Goal: Transaction & Acquisition: Obtain resource

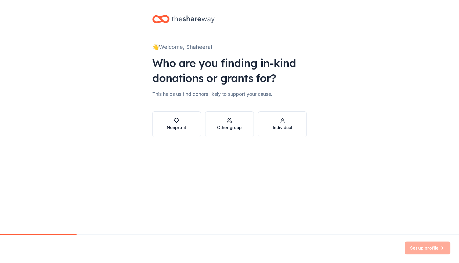
click at [180, 132] on button "Nonprofit" at bounding box center [176, 124] width 49 height 26
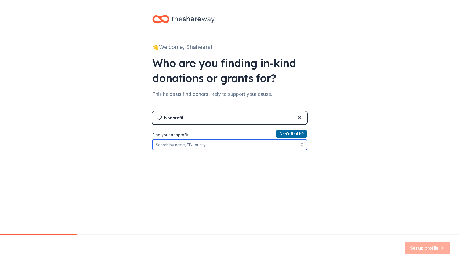
click at [261, 149] on input "Find your nonprofit" at bounding box center [229, 144] width 155 height 11
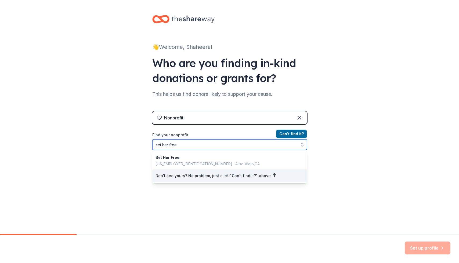
drag, startPoint x: 233, startPoint y: 144, endPoint x: 146, endPoint y: 143, distance: 86.2
click at [146, 143] on div "👋 Welcome, Shaheera! Who are you finding in-kind donations or grants for? This …" at bounding box center [230, 115] width 172 height 230
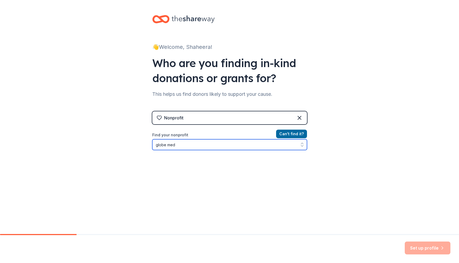
click at [167, 145] on input "globe med" at bounding box center [229, 144] width 155 height 11
type input "globemed"
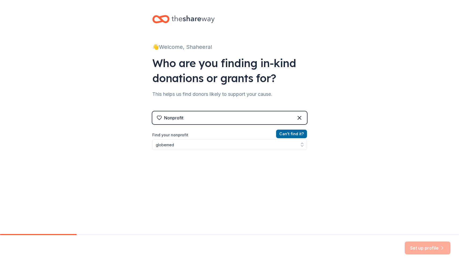
click at [174, 163] on div "Can ' t find it? Find your nonprofit globemed" at bounding box center [229, 162] width 155 height 62
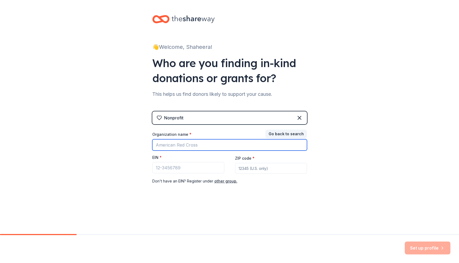
click at [178, 147] on input "Organization name *" at bounding box center [229, 144] width 155 height 11
click at [176, 146] on input "Organization name *" at bounding box center [229, 144] width 155 height 11
type input "set her free"
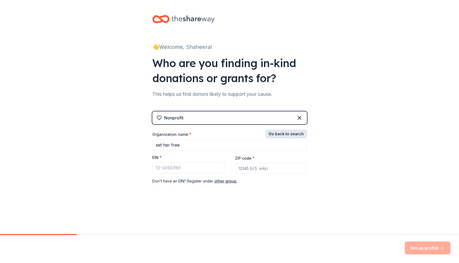
click at [289, 132] on button "Go back to search" at bounding box center [286, 134] width 42 height 9
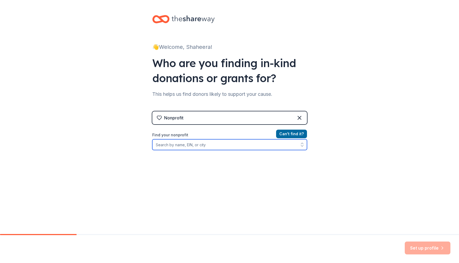
click at [204, 149] on input "Find your nonprofit" at bounding box center [229, 144] width 155 height 11
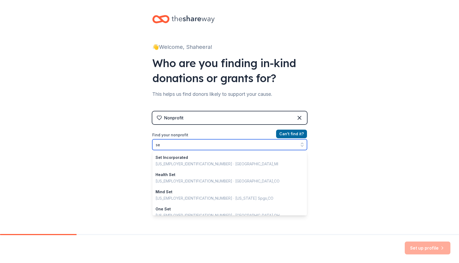
type input "s"
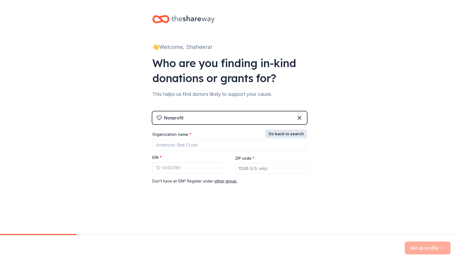
click at [277, 137] on button "Go back to search" at bounding box center [286, 134] width 42 height 9
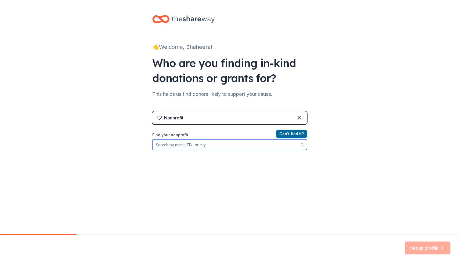
click at [241, 147] on input "Find your nonprofit" at bounding box center [229, 144] width 155 height 11
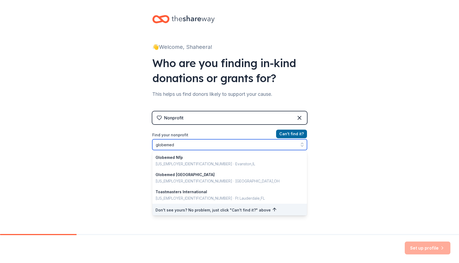
click at [166, 145] on input "globemed" at bounding box center [229, 144] width 155 height 11
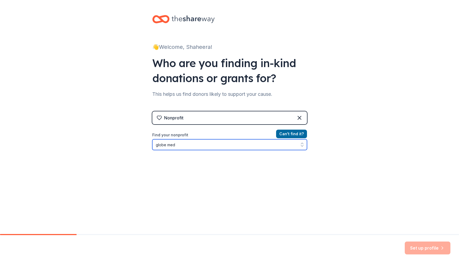
drag, startPoint x: 169, startPoint y: 146, endPoint x: 139, endPoint y: 146, distance: 30.4
click at [139, 146] on div "👋 Welcome, Shaheera! Who are you finding in-kind donations or grants for? This …" at bounding box center [229, 115] width 459 height 230
type input "set her free"
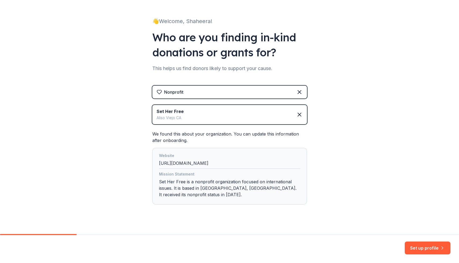
scroll to position [27, 0]
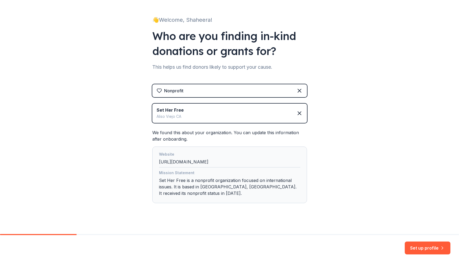
drag, startPoint x: 172, startPoint y: 162, endPoint x: 226, endPoint y: 163, distance: 54.0
click at [226, 163] on div "Website http://www.setherfree.org" at bounding box center [229, 159] width 141 height 16
copy div "www.setherfree.org"
click at [305, 199] on div "Website http://www.setherfree.org Mission Statement Set Her Free is a nonprofit…" at bounding box center [229, 175] width 155 height 57
click at [420, 248] on button "Set up profile" at bounding box center [428, 248] width 46 height 13
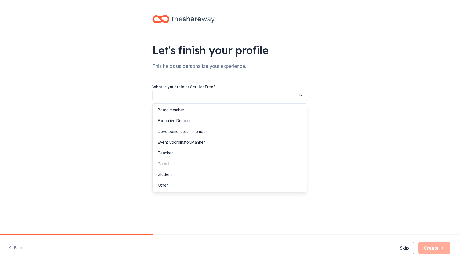
click at [256, 93] on button "button" at bounding box center [229, 95] width 155 height 11
click at [176, 185] on div "Other" at bounding box center [230, 185] width 152 height 11
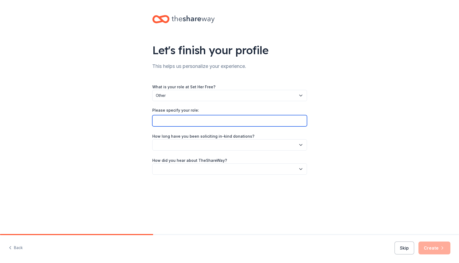
click at [192, 120] on input "Please specify your role:" at bounding box center [229, 120] width 155 height 11
type input "Sponsorship Committee Member"
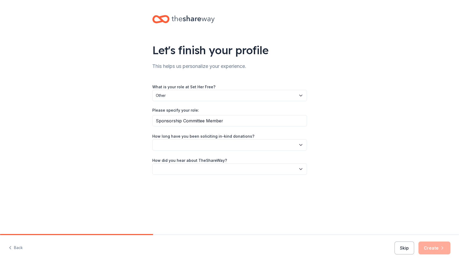
click at [208, 151] on div "What is your role at Set Her Free? Other Please specify your role: Sponsorship …" at bounding box center [229, 129] width 155 height 91
click at [212, 145] on button "button" at bounding box center [229, 144] width 155 height 11
click at [201, 158] on div "This is my first time!" at bounding box center [230, 159] width 152 height 11
click at [200, 164] on button "button" at bounding box center [229, 169] width 155 height 11
click at [195, 183] on div "Friend or colleague" at bounding box center [230, 183] width 152 height 11
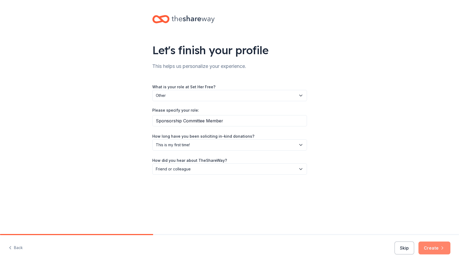
click at [442, 248] on icon "button" at bounding box center [442, 248] width 5 height 5
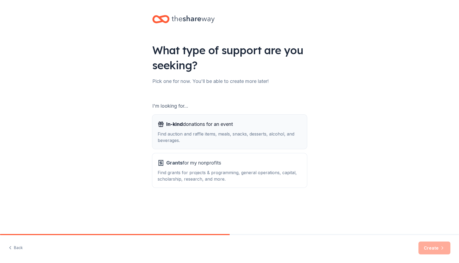
click at [285, 142] on div "Find auction and raffle items, meals, snacks, desserts, alcohol, and beverages." at bounding box center [230, 137] width 144 height 13
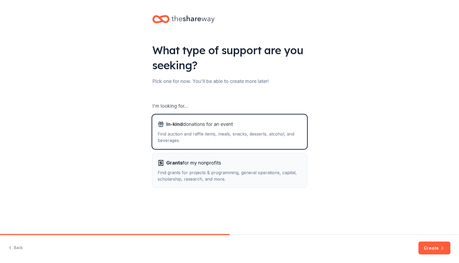
click at [300, 169] on div "Grants for my nonprofits Find grants for projects & programming, general operat…" at bounding box center [230, 171] width 144 height 24
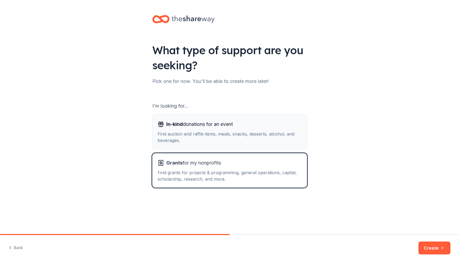
click at [292, 146] on button "In-kind donations for an event Find auction and raffle items, meals, snacks, de…" at bounding box center [229, 132] width 155 height 34
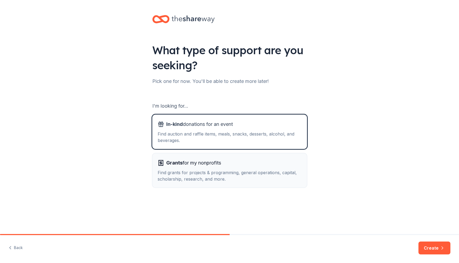
click at [289, 171] on div "Find grants for projects & programming, general operations, capital, scholarshi…" at bounding box center [230, 176] width 144 height 13
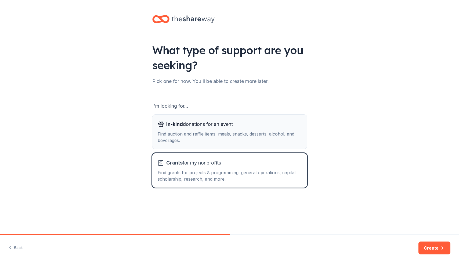
click at [290, 139] on div "Find auction and raffle items, meals, snacks, desserts, alcohol, and beverages." at bounding box center [230, 137] width 144 height 13
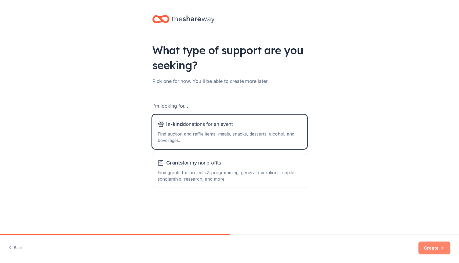
click at [432, 250] on button "Create" at bounding box center [435, 248] width 32 height 13
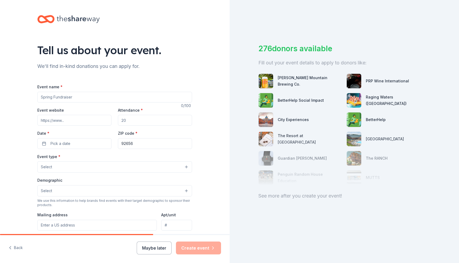
click at [150, 94] on input "Event name *" at bounding box center [114, 97] width 155 height 11
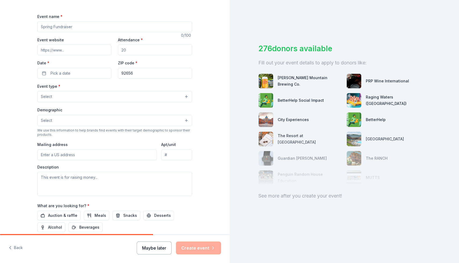
click at [156, 249] on button "Maybe later" at bounding box center [154, 248] width 35 height 13
click at [157, 248] on button "Maybe later" at bounding box center [154, 248] width 35 height 13
click at [159, 243] on button "Maybe later" at bounding box center [154, 248] width 35 height 13
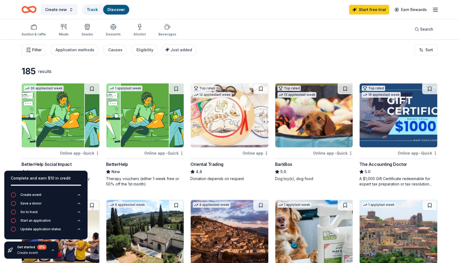
click at [35, 48] on span "Filter" at bounding box center [36, 50] width 9 height 6
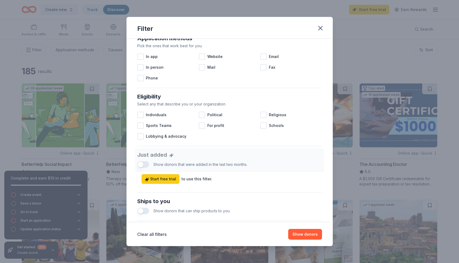
scroll to position [106, 0]
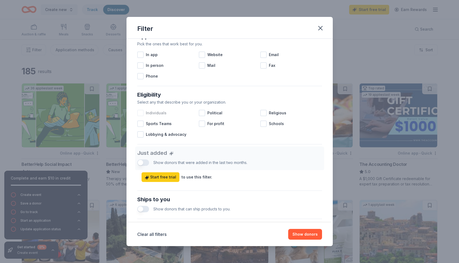
click at [142, 114] on div at bounding box center [140, 113] width 6 height 6
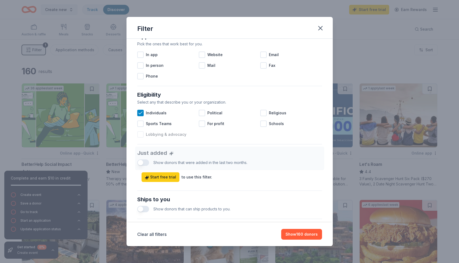
click at [142, 136] on div at bounding box center [140, 134] width 6 height 6
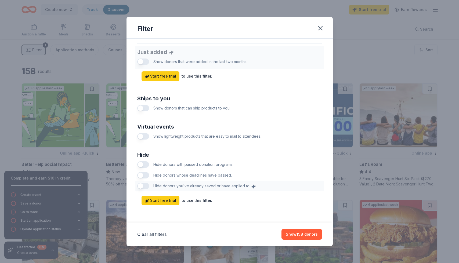
scroll to position [207, 0]
click at [301, 233] on button "Show 158 donors" at bounding box center [302, 234] width 41 height 11
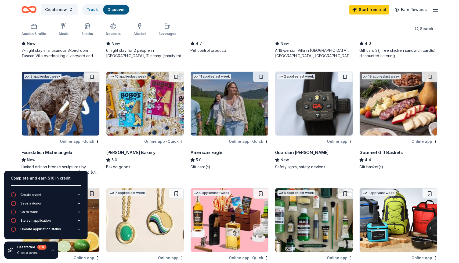
scroll to position [255, 0]
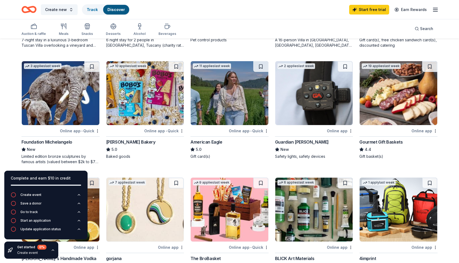
click at [245, 116] on img at bounding box center [230, 93] width 78 height 64
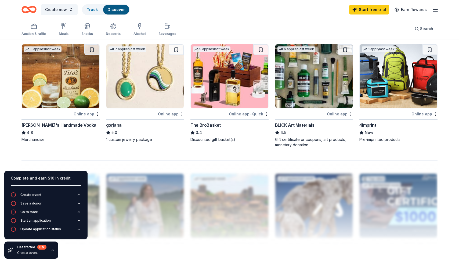
scroll to position [390, 0]
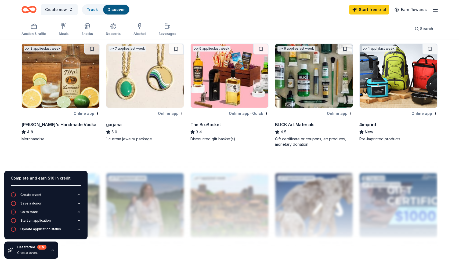
click at [149, 64] on img at bounding box center [145, 76] width 78 height 64
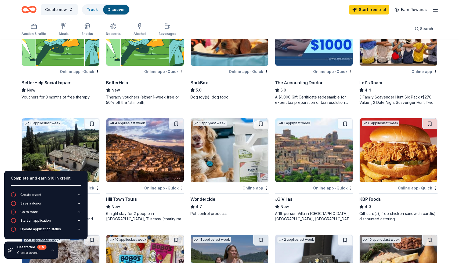
scroll to position [0, 0]
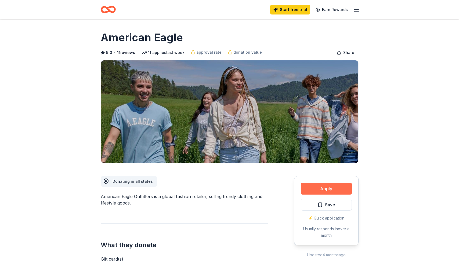
click at [325, 188] on button "Apply" at bounding box center [326, 189] width 51 height 12
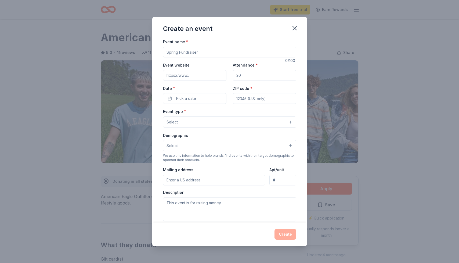
click at [192, 53] on input "Event name *" at bounding box center [229, 52] width 133 height 11
click at [166, 53] on input "Spring Gala" at bounding box center [229, 52] width 133 height 11
type input "GlobeMed Spring Gala"
click at [190, 73] on input "Event website" at bounding box center [194, 75] width 63 height 11
click at [244, 75] on input "Attendance *" at bounding box center [264, 75] width 63 height 11
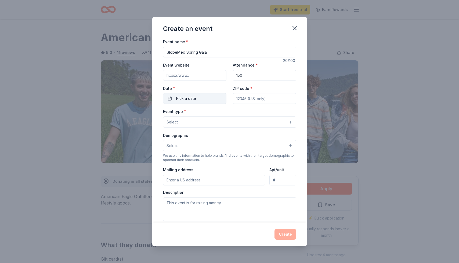
type input "150"
click at [194, 96] on span "Pick a date" at bounding box center [186, 98] width 20 height 6
click at [223, 113] on button "Go to next month" at bounding box center [224, 113] width 8 height 8
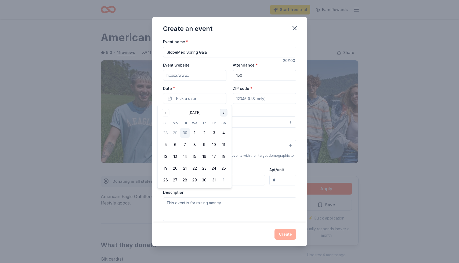
click at [223, 113] on button "Go to next month" at bounding box center [224, 113] width 8 height 8
click at [213, 131] on button "5" at bounding box center [214, 133] width 10 height 10
click at [250, 100] on input "ZIP code *" at bounding box center [264, 98] width 63 height 11
paste input "20052"
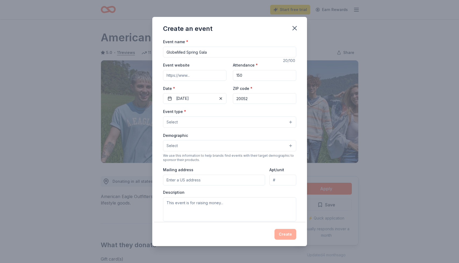
type input "20052"
click at [243, 121] on button "Select" at bounding box center [229, 122] width 133 height 11
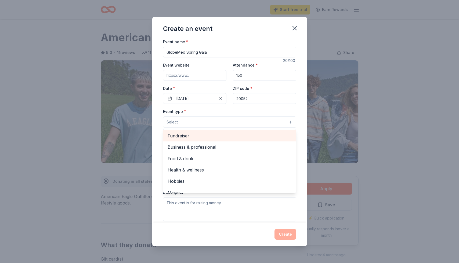
click at [196, 134] on span "Fundraiser" at bounding box center [230, 135] width 124 height 7
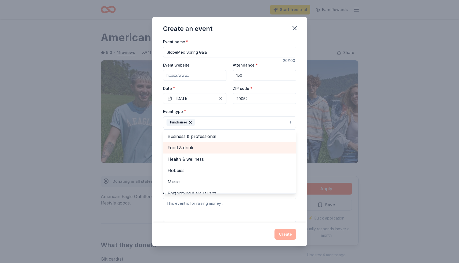
scroll to position [6, 0]
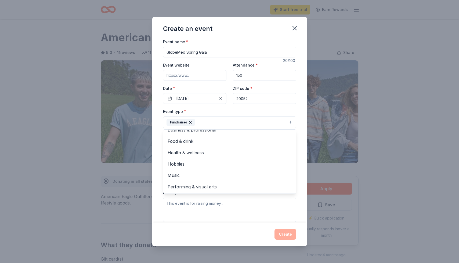
click at [213, 114] on div "Event type * Fundraiser Business & professional Food & drink Health & wellness …" at bounding box center [229, 118] width 133 height 20
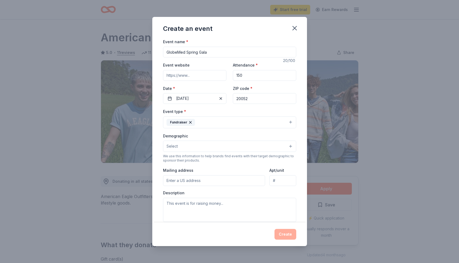
click at [202, 147] on button "Select" at bounding box center [229, 146] width 133 height 11
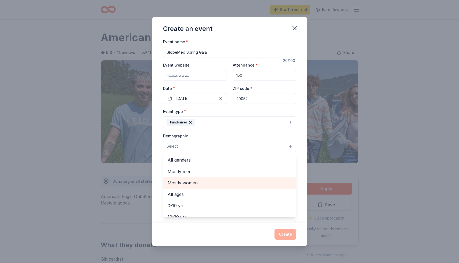
click at [189, 180] on span "Mostly women" at bounding box center [230, 182] width 124 height 7
click at [201, 136] on div "Demographic Mostly women All genders Mostly men All ages 0-10 yrs 10-20 yrs 20-…" at bounding box center [229, 143] width 133 height 20
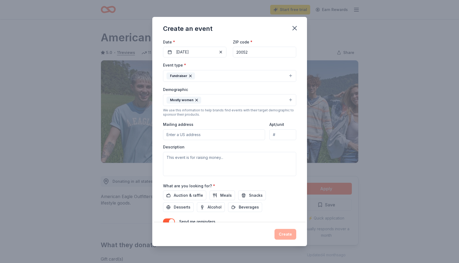
scroll to position [47, 0]
click at [214, 135] on input "Mailing address" at bounding box center [214, 134] width 102 height 11
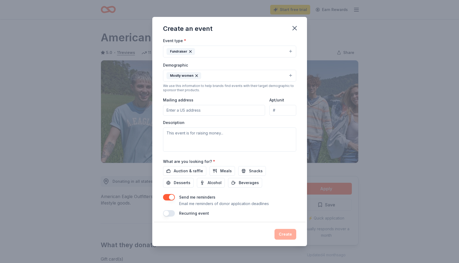
scroll to position [72, 0]
click at [177, 170] on span "Auction & raffle" at bounding box center [188, 170] width 29 height 6
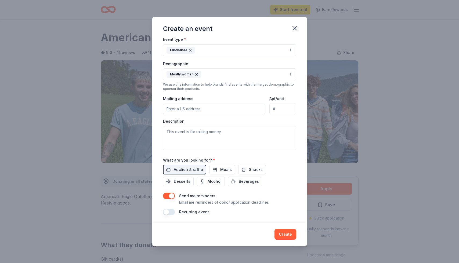
click at [216, 109] on input "Mailing address" at bounding box center [214, 109] width 102 height 11
click at [243, 118] on div "Event type * Fundraiser Demographic Mostly women We use this information to hel…" at bounding box center [229, 93] width 133 height 114
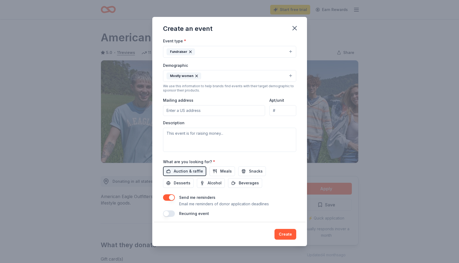
scroll to position [74, 0]
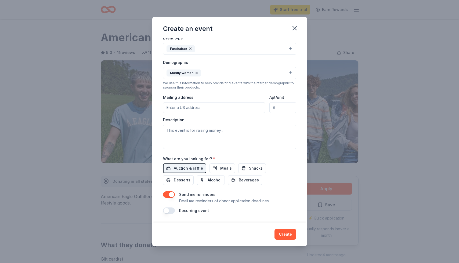
click at [230, 141] on textarea at bounding box center [229, 137] width 133 height 24
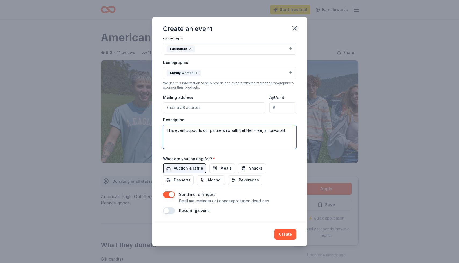
paste textarea "comprehensive rehabilitative, health, educational, and vocational services to g…"
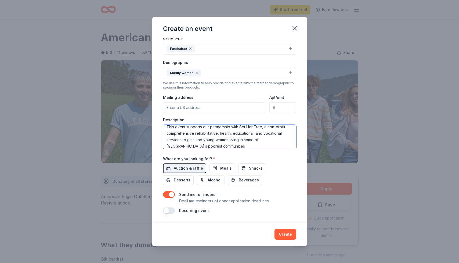
scroll to position [0, 0]
click at [167, 137] on textarea "This event supports our partnership with Set Her Free, a non-profit comprehensi…" at bounding box center [229, 137] width 133 height 24
click at [249, 142] on textarea "This event supports our partnership with Set Her Free, a non-profit providing c…" at bounding box center [229, 137] width 133 height 24
paste textarea "Set Her Free not only serves vulnerable young women and girls, but also creates…"
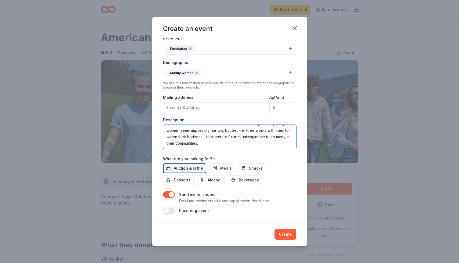
scroll to position [39, 0]
click at [184, 136] on textarea "This event supports our partnership with Set Her Free, a non-profit providing c…" at bounding box center [229, 137] width 133 height 24
type textarea "This event supports our partnership with Set Her Free, a non-profit providing c…"
click at [172, 196] on button "button" at bounding box center [169, 195] width 12 height 6
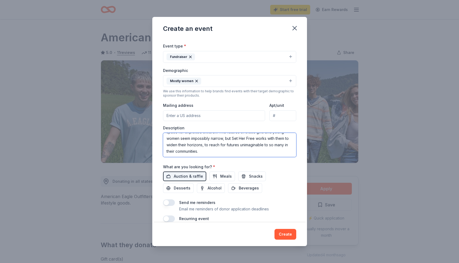
click at [252, 151] on textarea "This event supports our partnership with Set Her Free, a non-profit providing c…" at bounding box center [229, 145] width 133 height 24
click at [256, 139] on textarea "This event supports our partnership with Set Her Free, a non-profit providing c…" at bounding box center [229, 145] width 133 height 24
click at [253, 150] on textarea "This event supports our partnership with Set Her Free, a non-profit providing c…" at bounding box center [229, 145] width 133 height 24
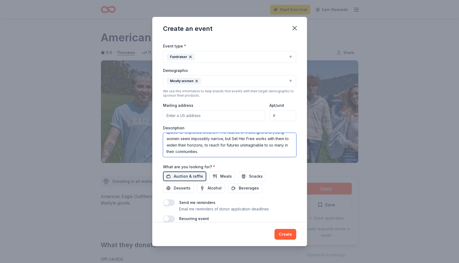
scroll to position [39, 0]
click at [284, 235] on button "Create" at bounding box center [286, 234] width 22 height 11
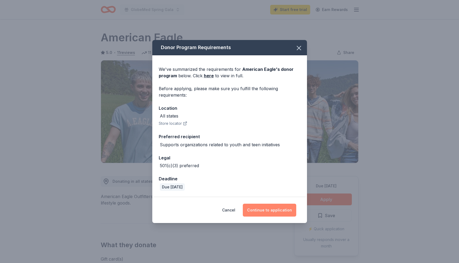
click at [264, 208] on button "Continue to application" at bounding box center [269, 210] width 53 height 13
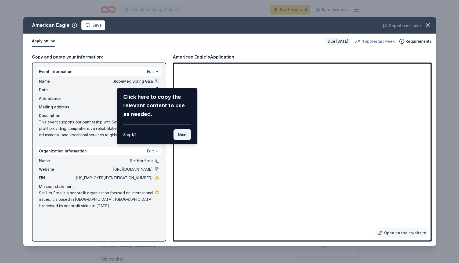
click at [184, 136] on button "Next" at bounding box center [182, 134] width 17 height 11
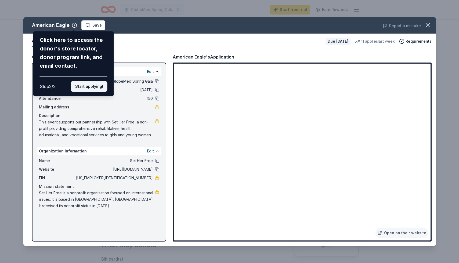
click at [98, 89] on button "Start applying!" at bounding box center [89, 86] width 37 height 11
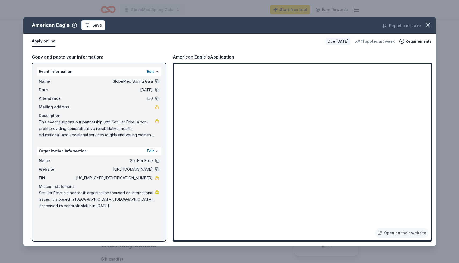
click at [217, 138] on div "American Eagle Save Report a mistake Apply online Due in 36 days 11 applies las…" at bounding box center [229, 131] width 413 height 229
click at [220, 137] on div "American Eagle Save Report a mistake Apply online Due in 36 days 11 applies las…" at bounding box center [229, 131] width 413 height 229
click at [219, 139] on div "American Eagle Save Report a mistake Apply online Due in 36 days 11 applies las…" at bounding box center [229, 131] width 413 height 229
click at [221, 138] on div "American Eagle Save Report a mistake Apply online Due in 36 days 11 applies las…" at bounding box center [229, 131] width 413 height 229
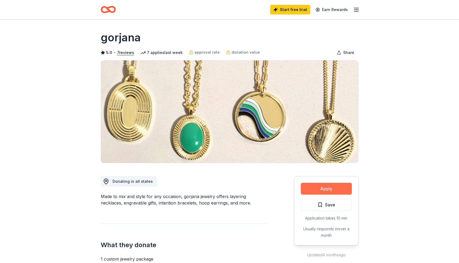
click at [329, 191] on button "Apply" at bounding box center [326, 189] width 51 height 12
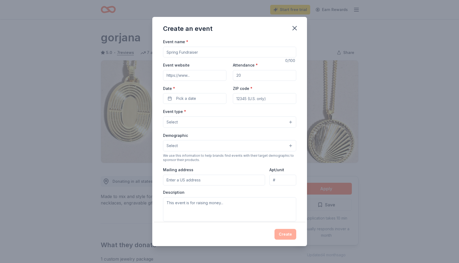
click at [244, 56] on input "Event name *" at bounding box center [229, 52] width 133 height 11
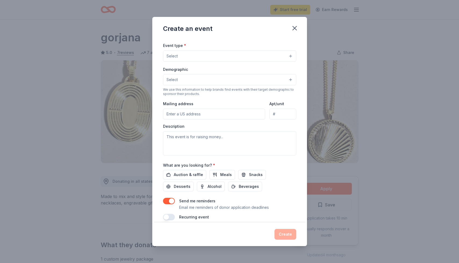
scroll to position [73, 0]
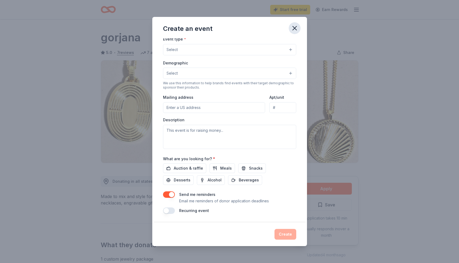
click at [297, 29] on icon "button" at bounding box center [295, 28] width 8 height 8
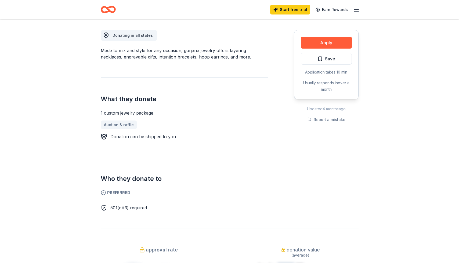
scroll to position [85, 0]
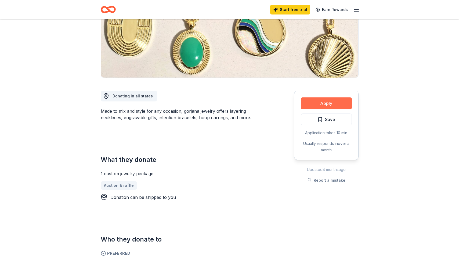
click at [318, 106] on button "Apply" at bounding box center [326, 104] width 51 height 12
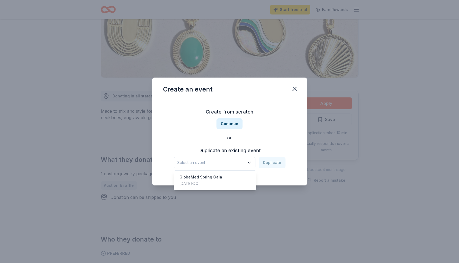
click at [243, 165] on span "Select an event" at bounding box center [210, 163] width 67 height 6
click at [236, 177] on div "GlobeMed Spring Gala Dec 05, 2025 · DC" at bounding box center [215, 180] width 80 height 17
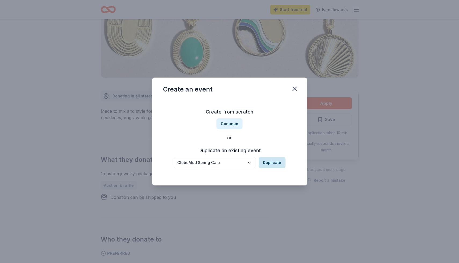
click at [271, 161] on button "Duplicate" at bounding box center [272, 162] width 27 height 11
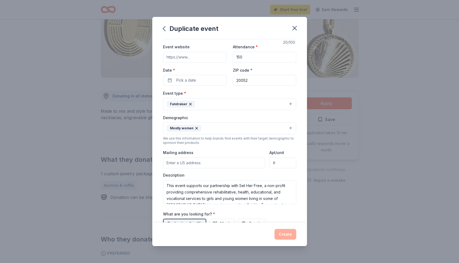
scroll to position [0, 0]
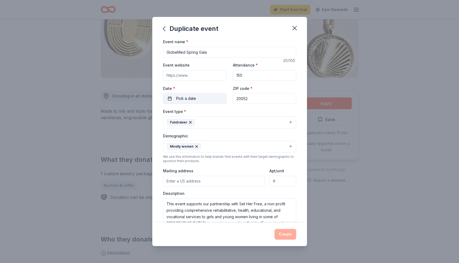
click at [184, 95] on span "Pick a date" at bounding box center [186, 98] width 20 height 6
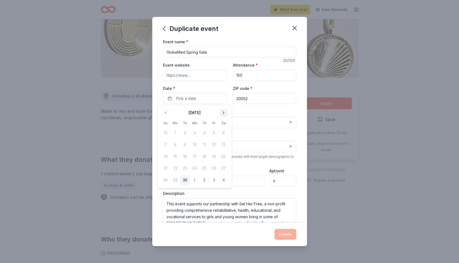
click at [224, 113] on button "Go to next month" at bounding box center [224, 113] width 8 height 8
click at [222, 113] on button "Go to next month" at bounding box center [224, 113] width 8 height 8
click at [185, 133] on button "2" at bounding box center [185, 133] width 10 height 10
click at [248, 115] on div "Event type * Fundraiser" at bounding box center [229, 118] width 133 height 20
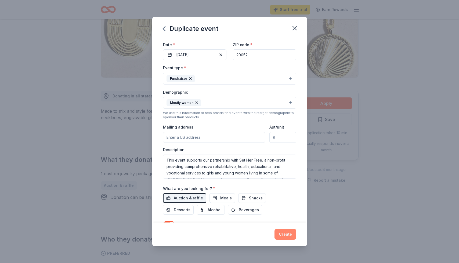
scroll to position [53, 0]
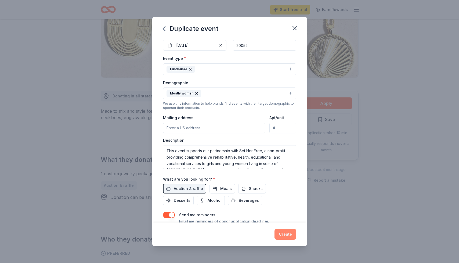
click at [283, 231] on button "Create" at bounding box center [286, 234] width 22 height 11
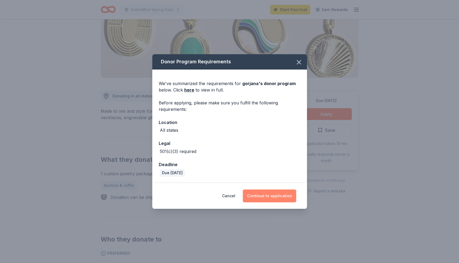
click at [275, 195] on button "Continue to application" at bounding box center [269, 196] width 53 height 13
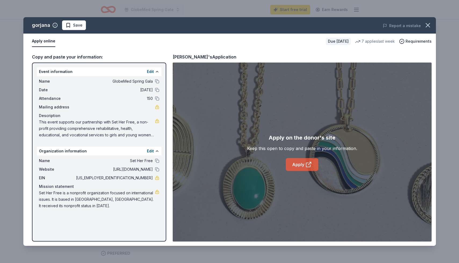
click at [297, 167] on link "Apply" at bounding box center [302, 164] width 33 height 13
click at [429, 26] on icon "button" at bounding box center [428, 25] width 4 height 4
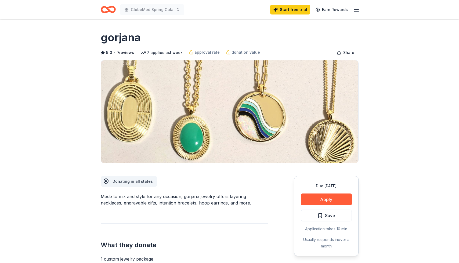
click at [358, 10] on line "button" at bounding box center [356, 10] width 4 height 0
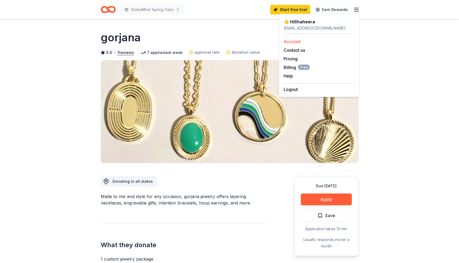
click at [296, 41] on link "Account" at bounding box center [292, 41] width 17 height 5
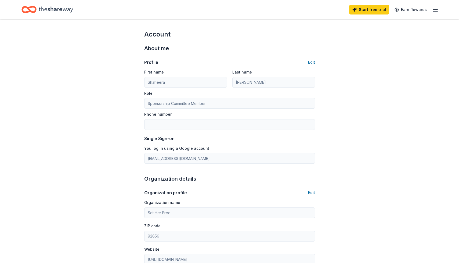
click at [439, 9] on div "Start free trial Earn Rewards" at bounding box center [229, 9] width 459 height 19
click at [438, 9] on icon "button" at bounding box center [435, 9] width 6 height 6
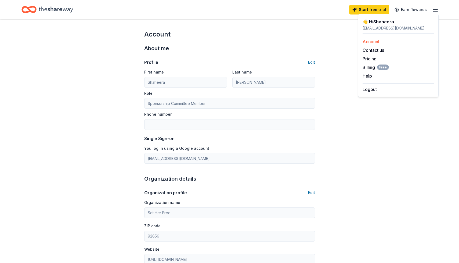
click at [373, 39] on link "Account" at bounding box center [371, 41] width 17 height 5
